Goal: Book appointment/travel/reservation

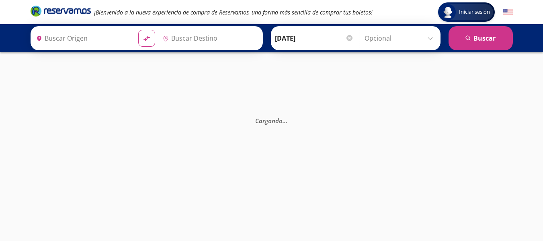
type input "[GEOGRAPHIC_DATA], [GEOGRAPHIC_DATA][PERSON_NAME]"
type input "[GEOGRAPHIC_DATA], [GEOGRAPHIC_DATA]"
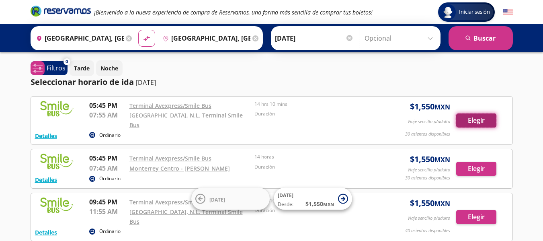
click at [486, 117] on button "Elegir" at bounding box center [476, 120] width 40 height 14
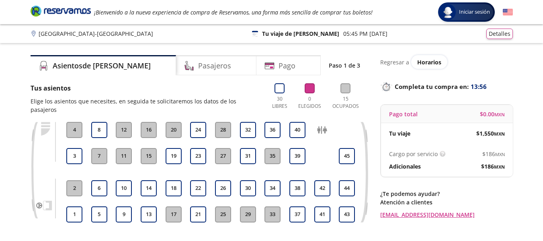
scroll to position [40, 0]
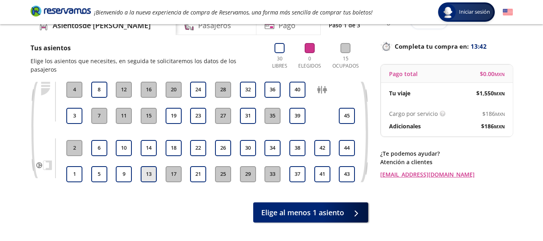
click at [150, 167] on button "13" at bounding box center [149, 174] width 16 height 16
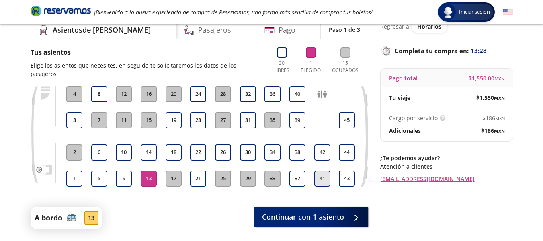
scroll to position [71, 0]
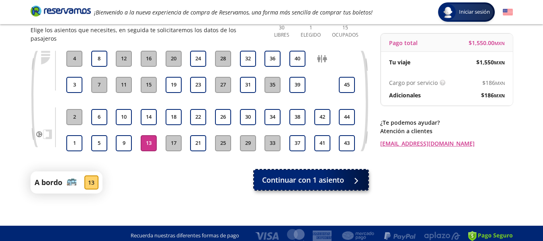
click at [314, 174] on span "Continuar con 1 asiento" at bounding box center [303, 179] width 82 height 11
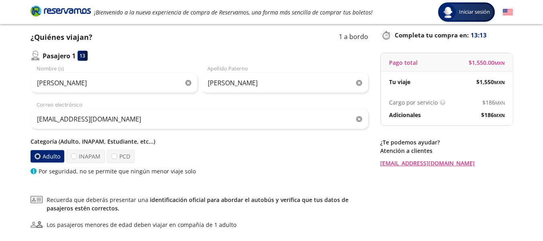
scroll to position [132, 0]
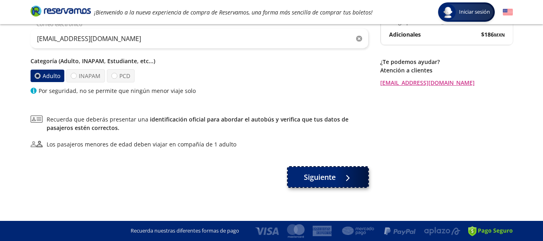
click at [320, 180] on span "Siguiente" at bounding box center [320, 177] width 32 height 11
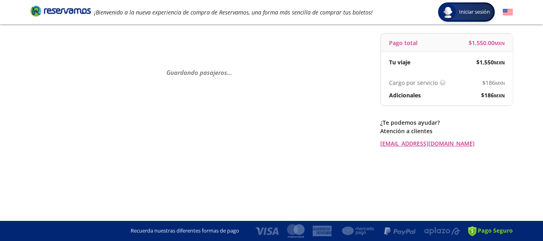
scroll to position [0, 0]
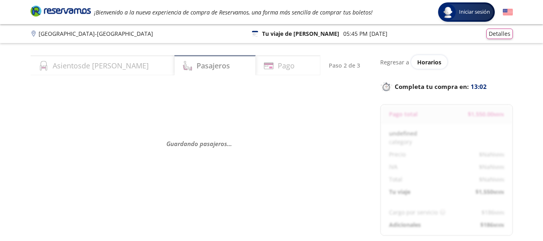
select select "MX"
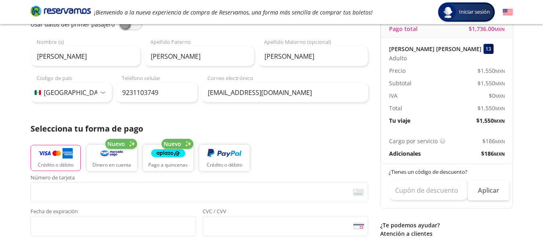
scroll to position [80, 0]
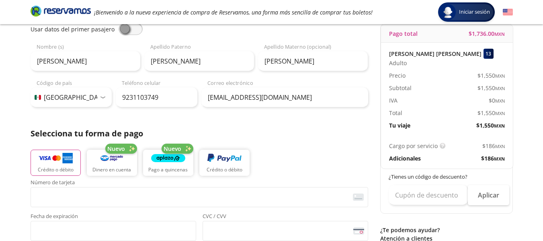
click at [499, 159] on small "MXN" at bounding box center [499, 159] width 11 height 6
click at [176, 105] on input "9231103749" at bounding box center [157, 97] width 82 height 20
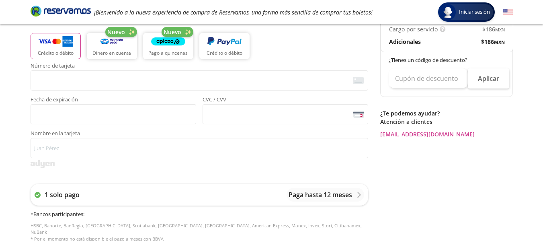
scroll to position [201, 0]
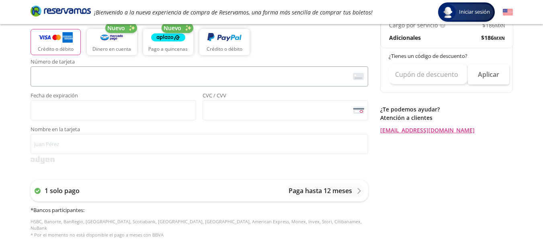
type input "55 4068 2072"
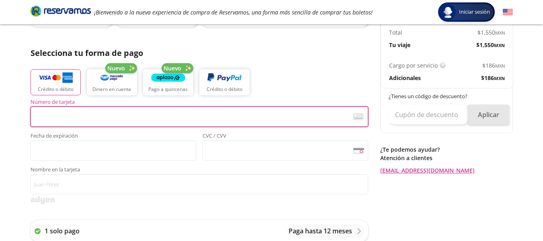
scroll to position [121, 0]
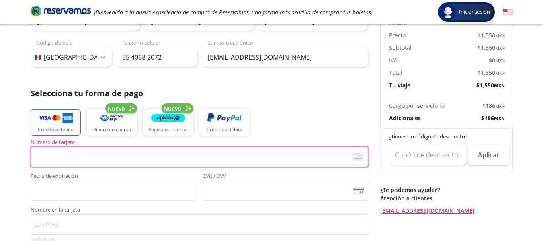
click at [498, 120] on small "MXN" at bounding box center [499, 118] width 11 height 6
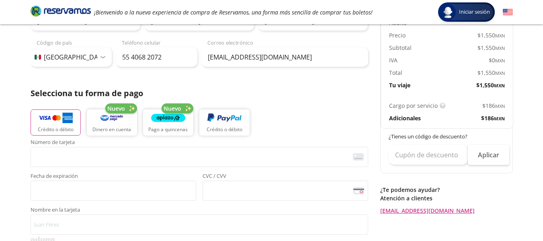
click at [495, 120] on small "MXN" at bounding box center [499, 118] width 11 height 6
click at [494, 120] on small "MXN" at bounding box center [499, 118] width 11 height 6
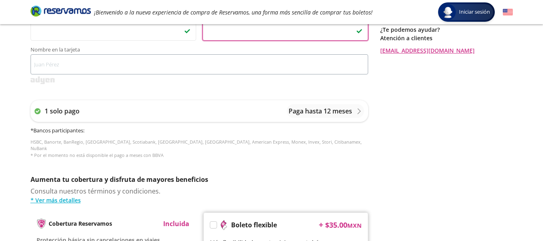
scroll to position [281, 0]
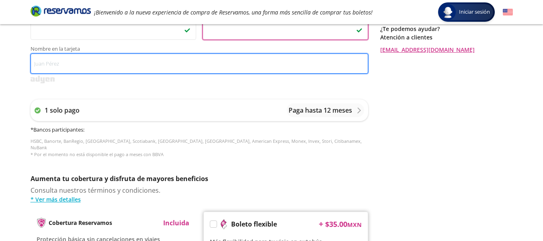
click at [87, 67] on input "Nombre en la tarjeta" at bounding box center [200, 63] width 338 height 20
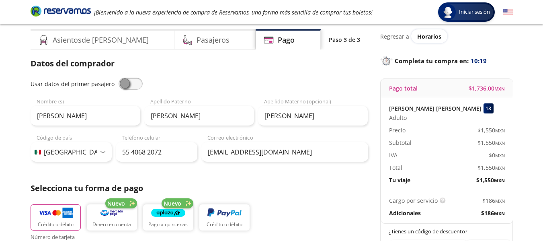
scroll to position [17, 0]
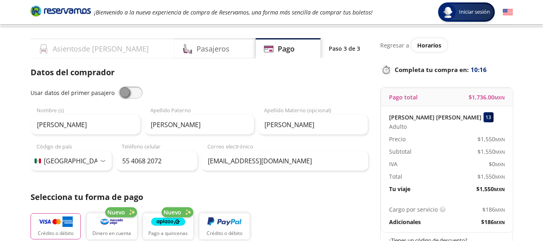
type input "[PERSON_NAME]"
click at [90, 44] on h4 "Asientos de [PERSON_NAME]" at bounding box center [101, 48] width 96 height 11
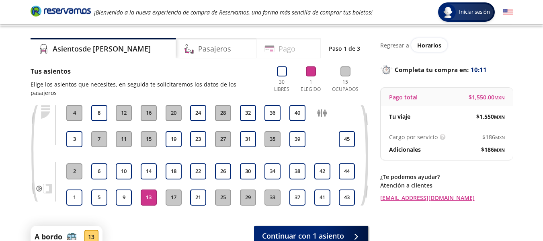
click at [305, 50] on div "Pago" at bounding box center [288, 48] width 64 height 20
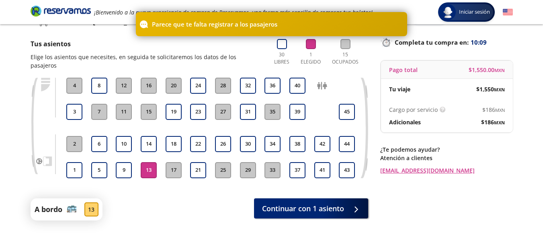
scroll to position [71, 0]
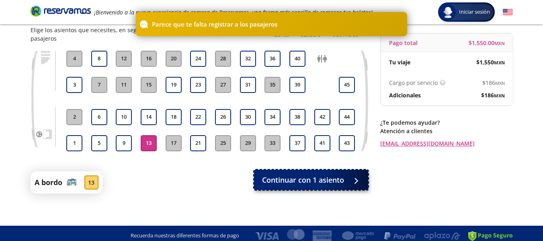
click at [330, 175] on span "Continuar con 1 asiento" at bounding box center [303, 179] width 82 height 11
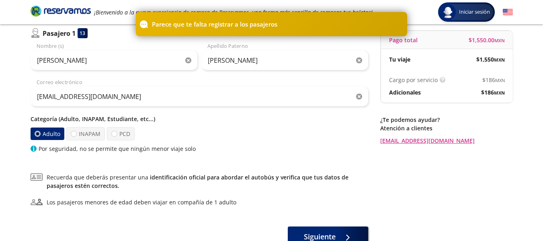
scroll to position [80, 0]
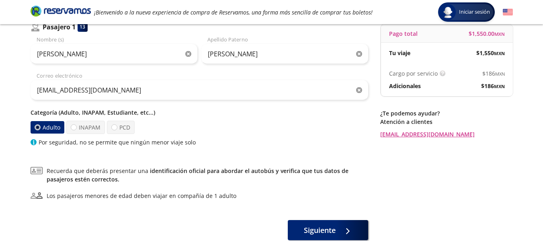
click at [494, 86] on small "MXN" at bounding box center [499, 86] width 11 height 6
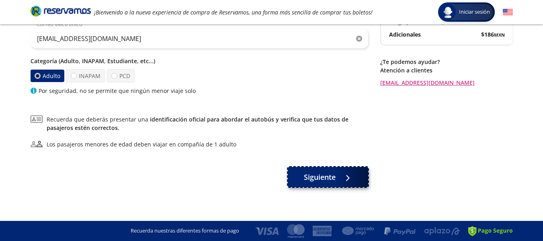
click at [355, 181] on button "Siguiente" at bounding box center [328, 177] width 80 height 20
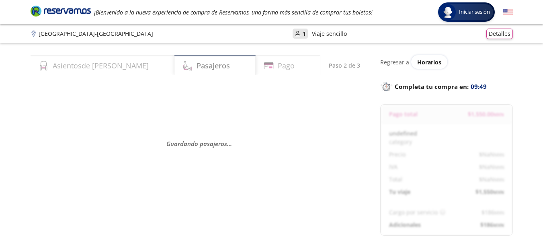
select select "MX"
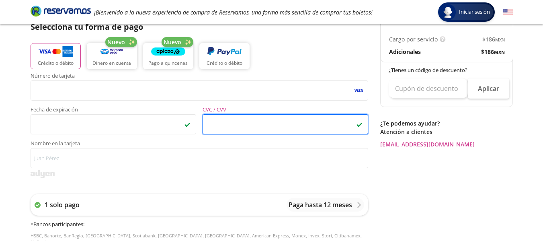
scroll to position [201, 0]
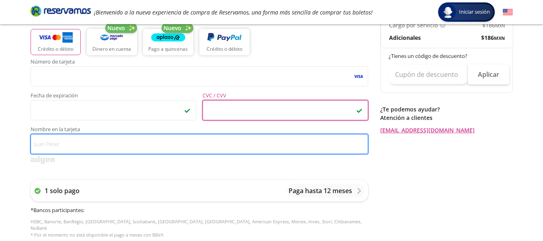
click at [172, 144] on input "Nombre en la tarjeta" at bounding box center [200, 144] width 338 height 20
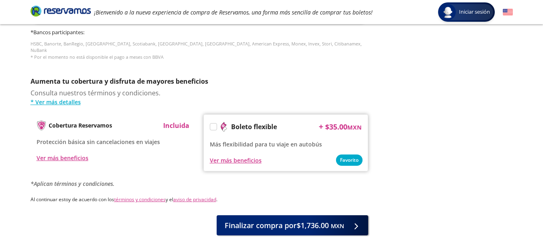
scroll to position [419, 0]
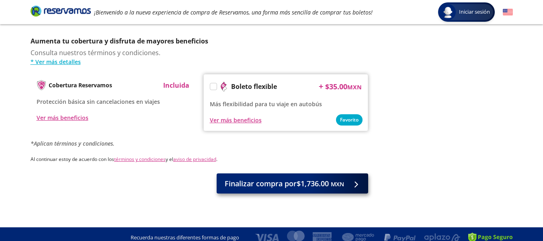
type input "[PERSON_NAME]"
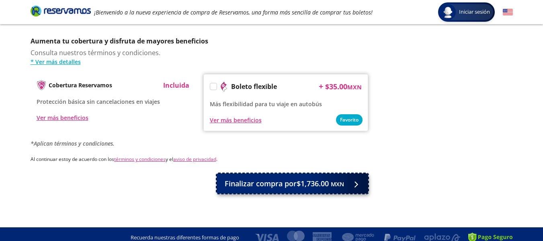
click at [299, 180] on span "Finalizar compra por $1,736.00 MXN" at bounding box center [284, 183] width 119 height 11
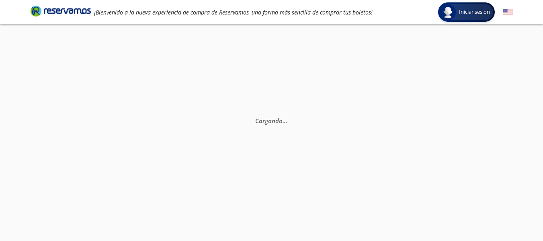
scroll to position [47, 0]
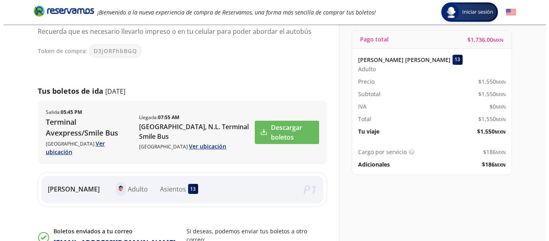
scroll to position [85, 0]
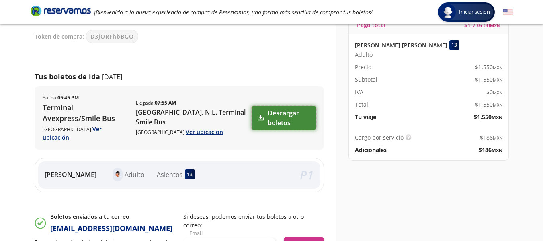
click at [288, 110] on link "Descargar boletos" at bounding box center [284, 117] width 64 height 23
